Goal: Entertainment & Leisure: Consume media (video, audio)

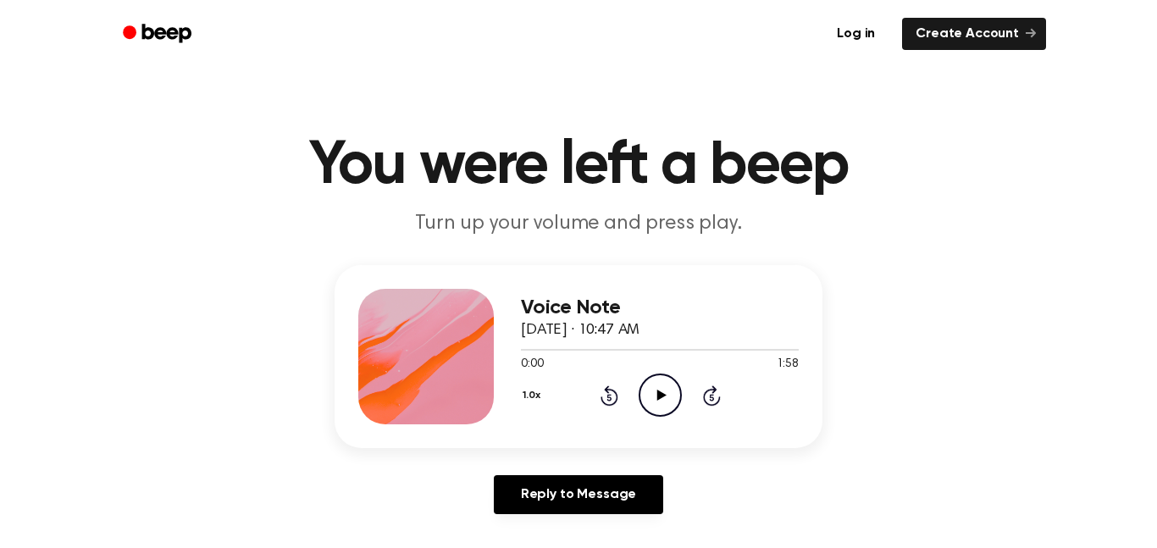
click at [655, 394] on icon "Play Audio" at bounding box center [660, 394] width 43 height 43
click at [666, 388] on icon "Pause Audio" at bounding box center [660, 394] width 43 height 43
click at [661, 390] on icon "Play Audio" at bounding box center [660, 394] width 43 height 43
click at [666, 395] on icon "Pause Audio" at bounding box center [660, 394] width 43 height 43
click at [665, 391] on icon "Play Audio" at bounding box center [660, 394] width 43 height 43
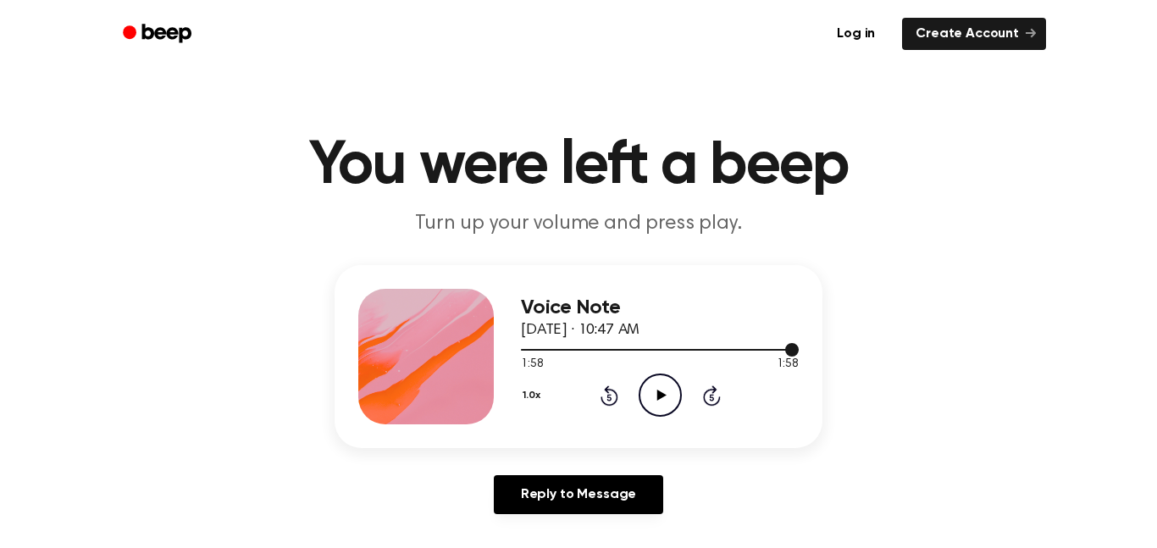
drag, startPoint x: 530, startPoint y: 348, endPoint x: 514, endPoint y: 346, distance: 16.3
click at [514, 346] on div "Voice Note [DATE] · 10:47 AM 1:58 1:58 Your browser does not support the [objec…" at bounding box center [578, 356] width 488 height 183
click at [524, 349] on div at bounding box center [660, 350] width 278 height 2
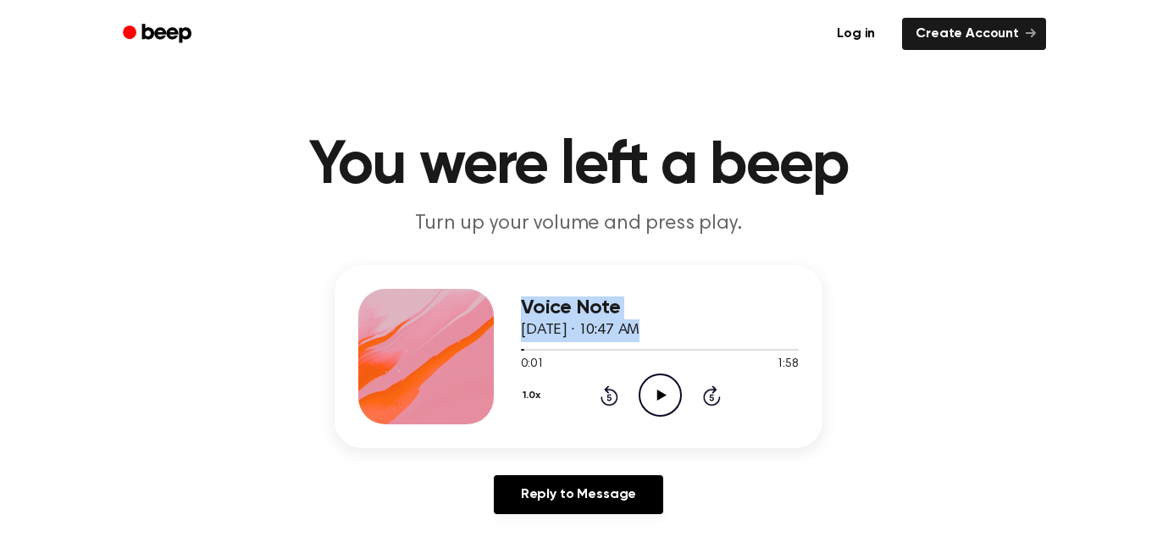
drag, startPoint x: 519, startPoint y: 352, endPoint x: 499, endPoint y: 348, distance: 20.8
click at [499, 348] on div "Voice Note [DATE] · 10:47 AM 0:01 1:58 Your browser does not support the [objec…" at bounding box center [578, 356] width 488 height 183
click at [654, 399] on icon "Play Audio" at bounding box center [660, 394] width 43 height 43
click at [566, 349] on div at bounding box center [660, 350] width 278 height 2
click at [537, 352] on div at bounding box center [660, 349] width 278 height 14
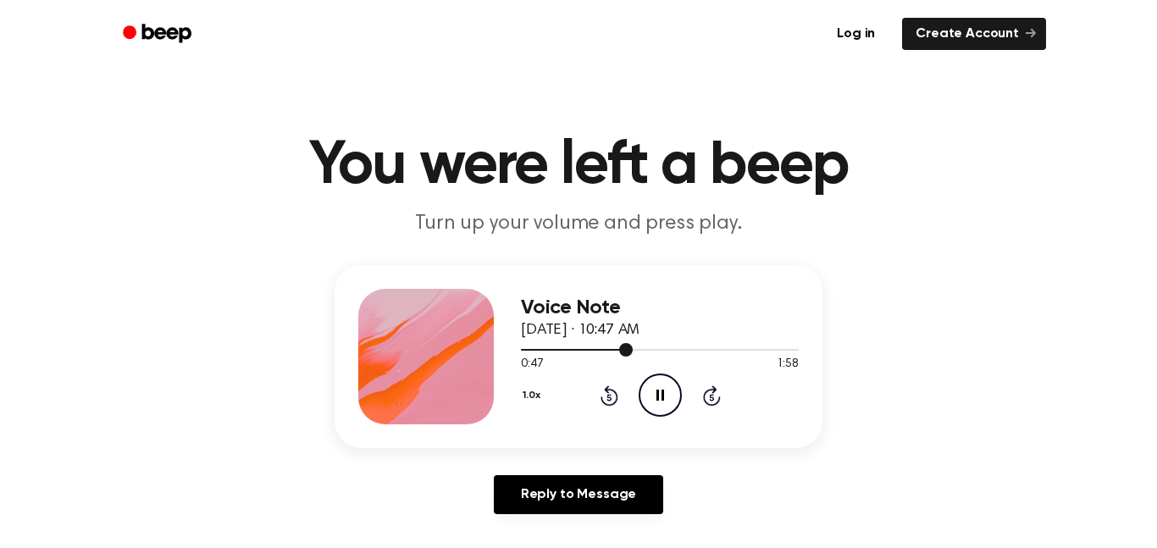
click at [550, 349] on div at bounding box center [577, 350] width 112 height 2
click at [572, 349] on div at bounding box center [651, 350] width 261 height 2
click at [593, 348] on div at bounding box center [660, 349] width 278 height 14
